Goal: Go to known website: Access a specific website the user already knows

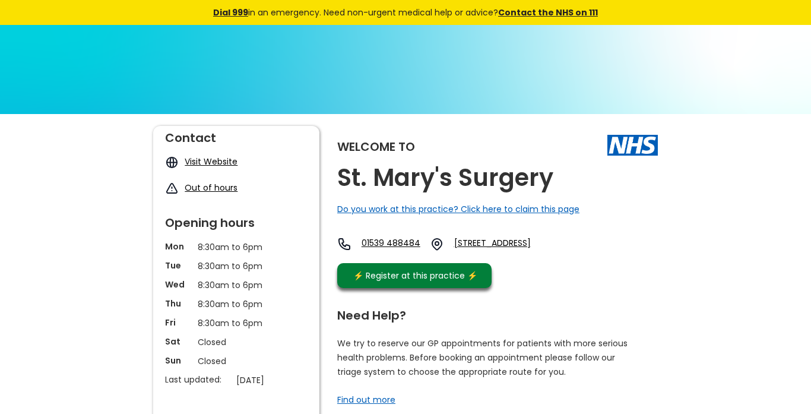
click at [199, 160] on link "Visit Website" at bounding box center [211, 162] width 53 height 12
click at [276, 161] on div "Visit Website" at bounding box center [249, 162] width 129 height 12
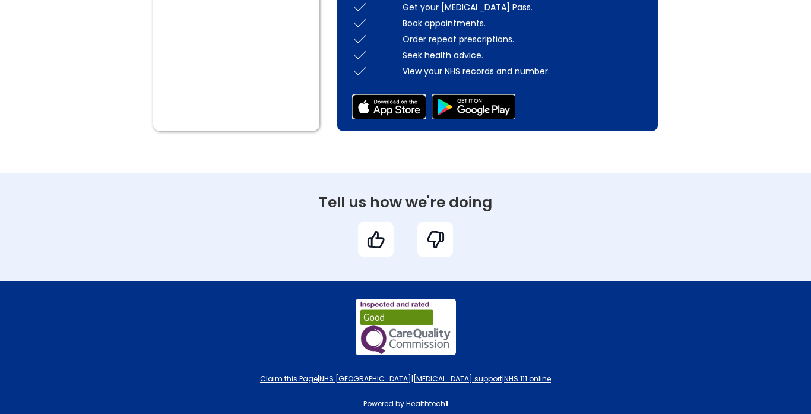
scroll to position [868, 0]
